Goal: Navigation & Orientation: Go to known website

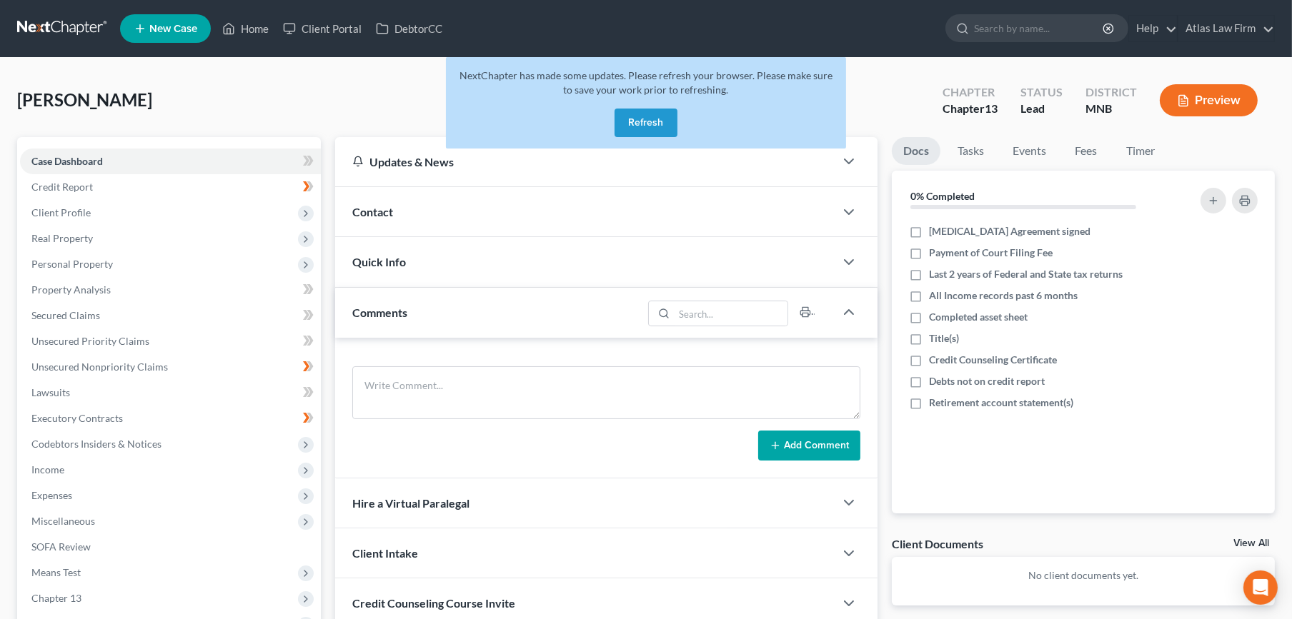
click at [658, 124] on button "Refresh" at bounding box center [645, 123] width 63 height 29
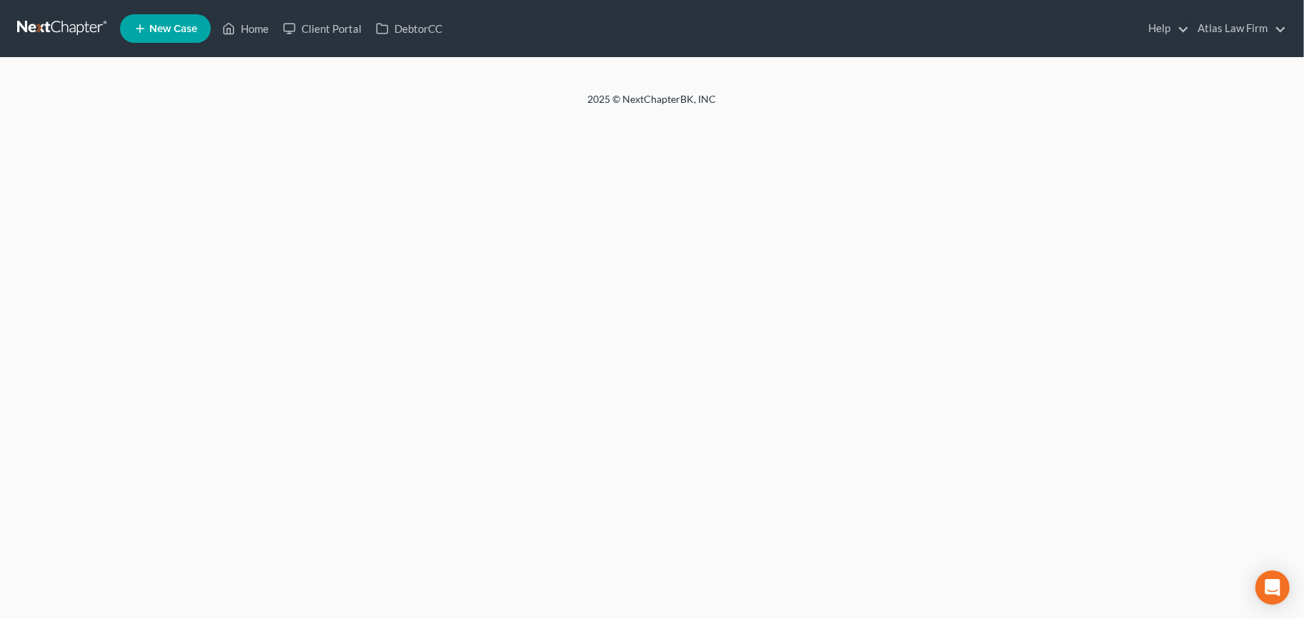
click at [59, 22] on link at bounding box center [62, 29] width 91 height 26
